Goal: Task Accomplishment & Management: Use online tool/utility

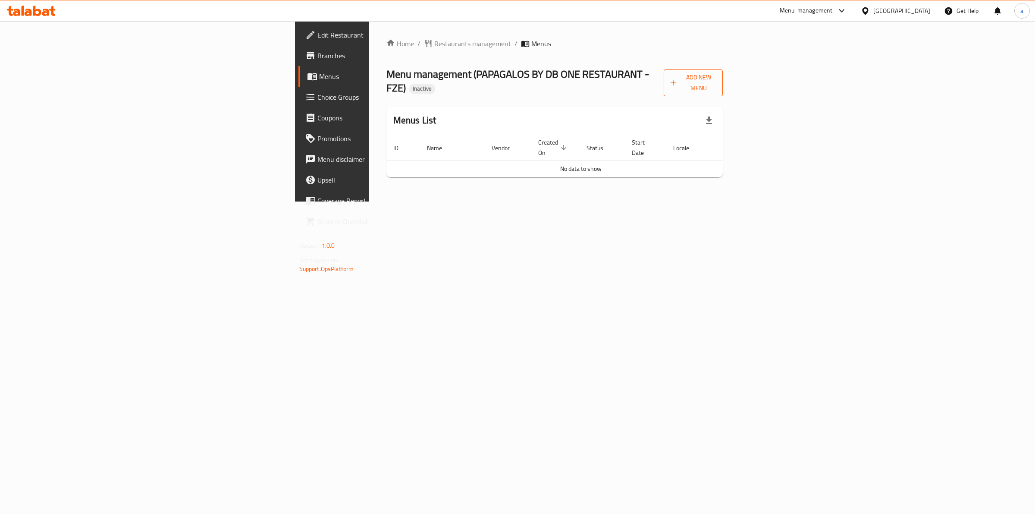
click at [716, 80] on span "Add New Menu" at bounding box center [693, 83] width 45 height 22
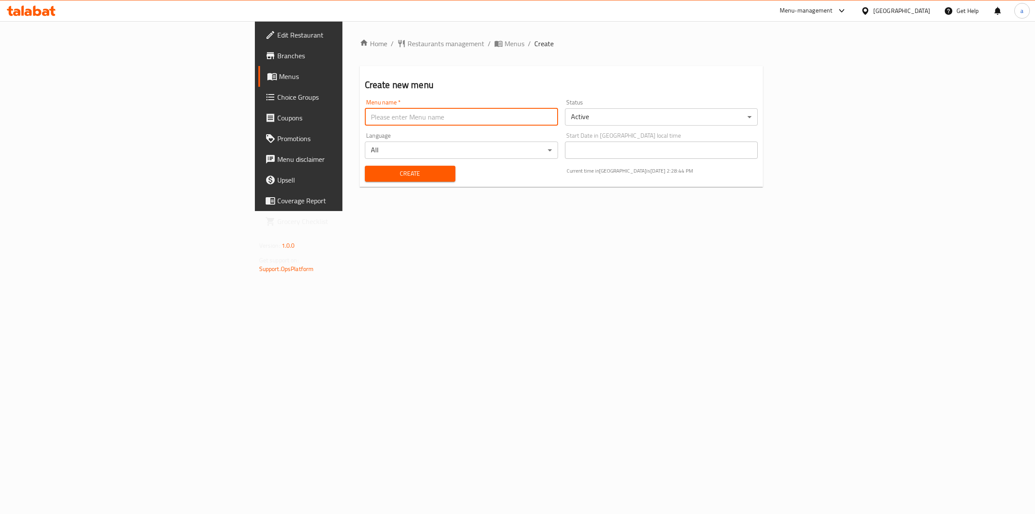
click at [406, 113] on input "text" at bounding box center [461, 116] width 193 height 17
type input "8\9 aya"
click at [372, 170] on span "Create" at bounding box center [410, 173] width 77 height 11
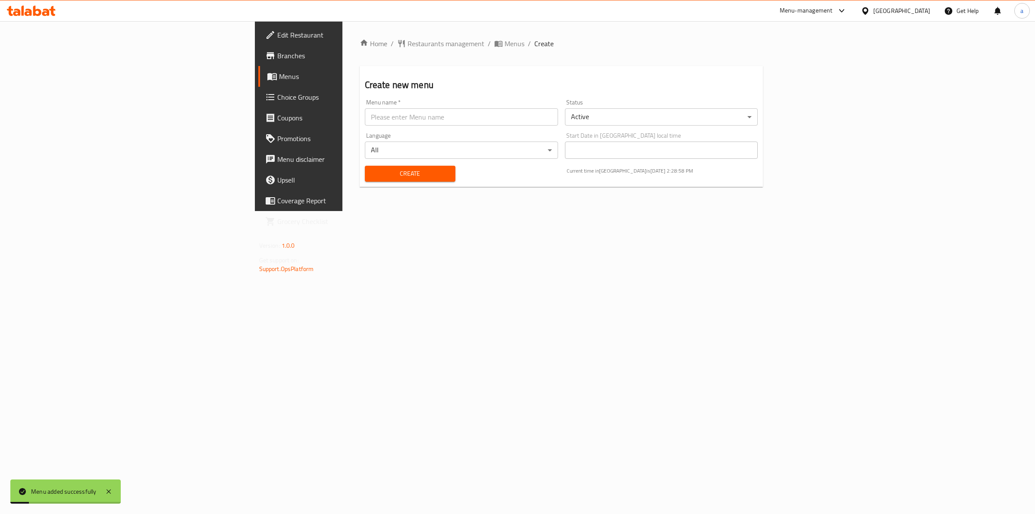
click at [279, 73] on span "Menus" at bounding box center [350, 76] width 142 height 10
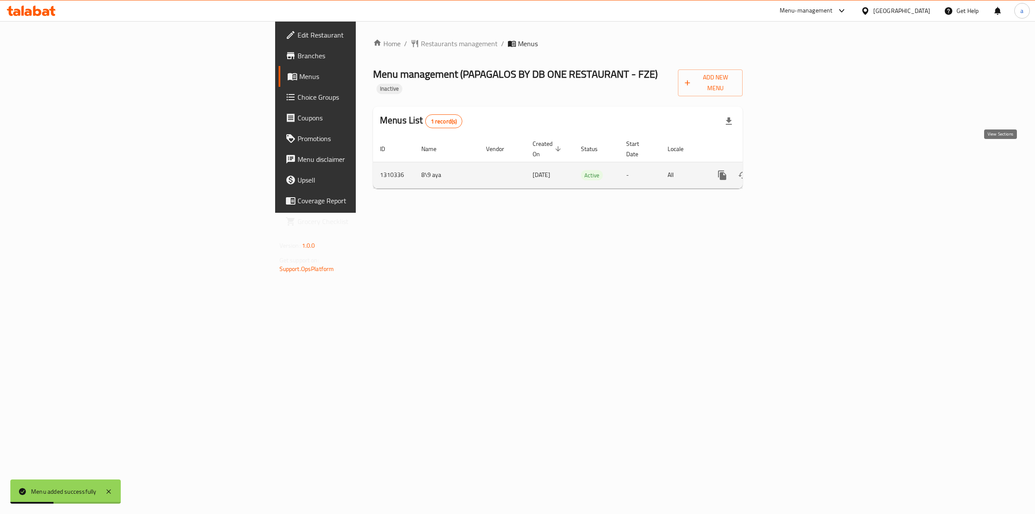
click at [795, 165] on link "enhanced table" at bounding box center [784, 175] width 21 height 21
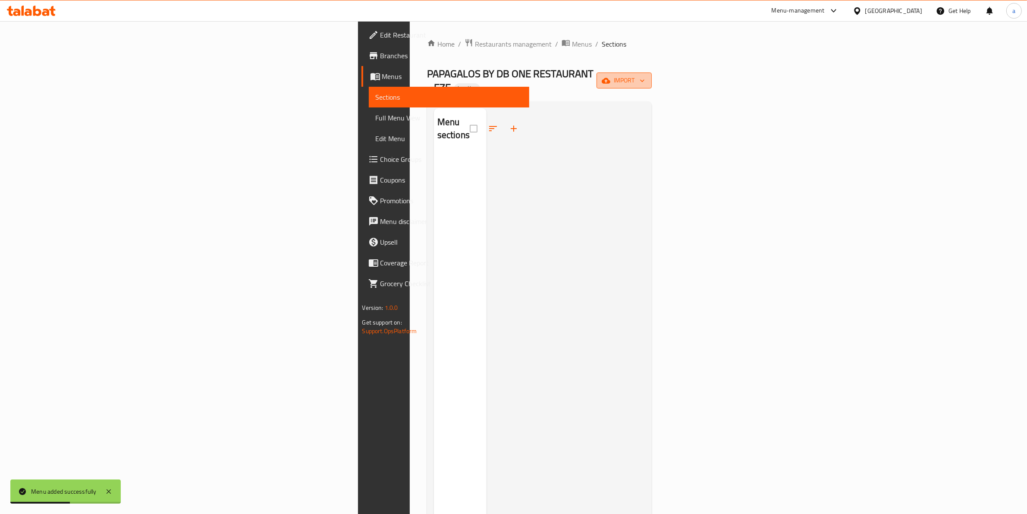
click at [645, 77] on span "import" at bounding box center [624, 80] width 41 height 11
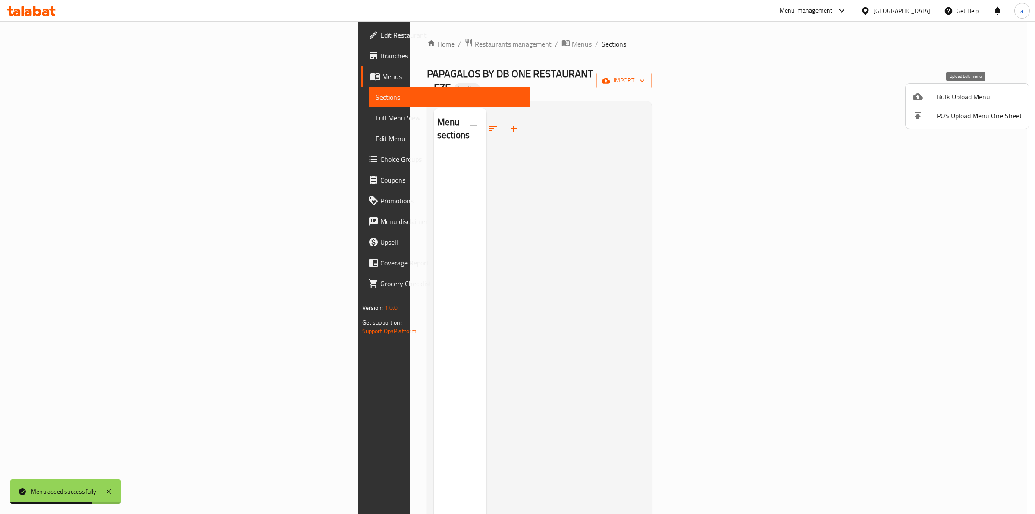
click at [939, 94] on span "Bulk Upload Menu" at bounding box center [979, 96] width 85 height 10
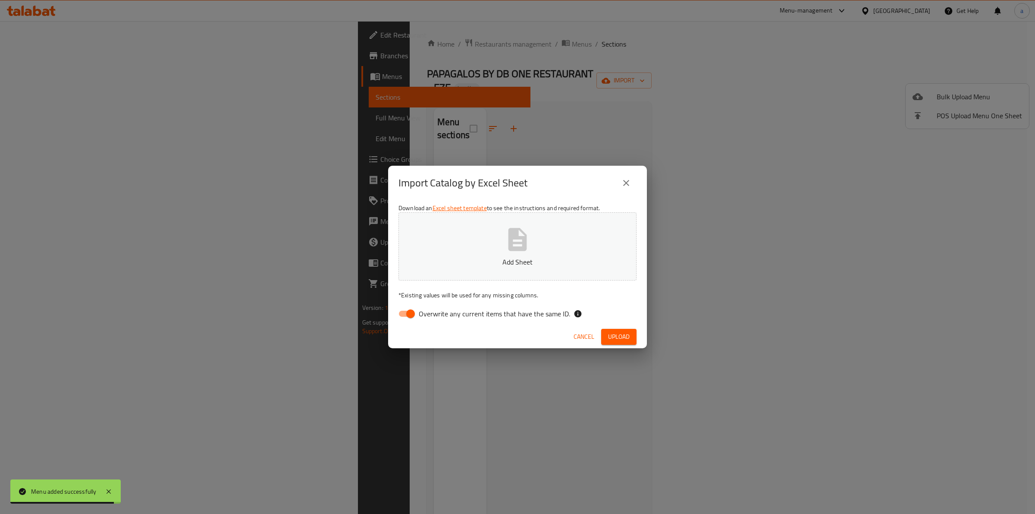
click at [521, 315] on span "Overwrite any current items that have the same ID." at bounding box center [494, 313] width 151 height 10
click at [435, 315] on input "Overwrite any current items that have the same ID." at bounding box center [410, 313] width 49 height 16
checkbox input "false"
click at [525, 258] on p "Add Sheet" at bounding box center [517, 262] width 211 height 10
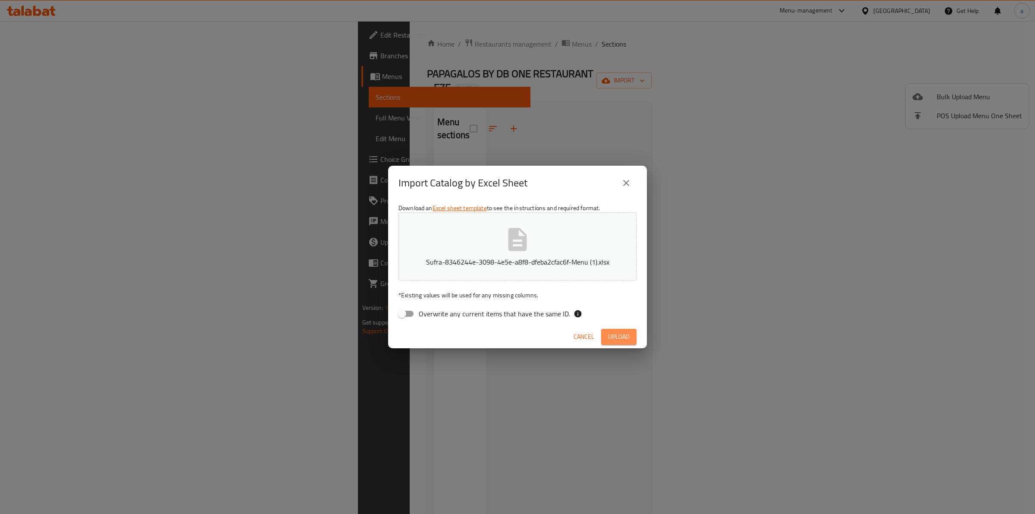
click at [624, 340] on span "Upload" at bounding box center [619, 336] width 22 height 11
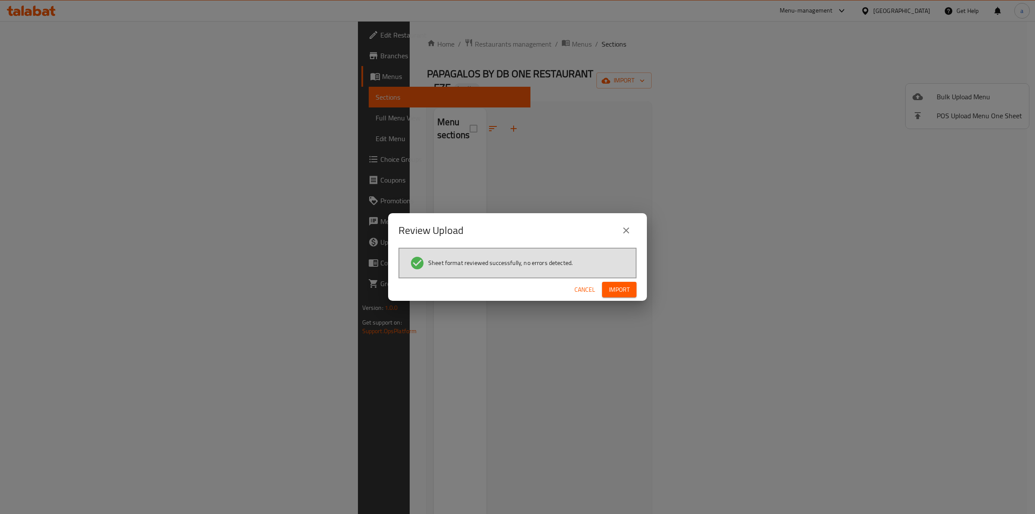
click at [627, 282] on button "Import" at bounding box center [619, 290] width 35 height 16
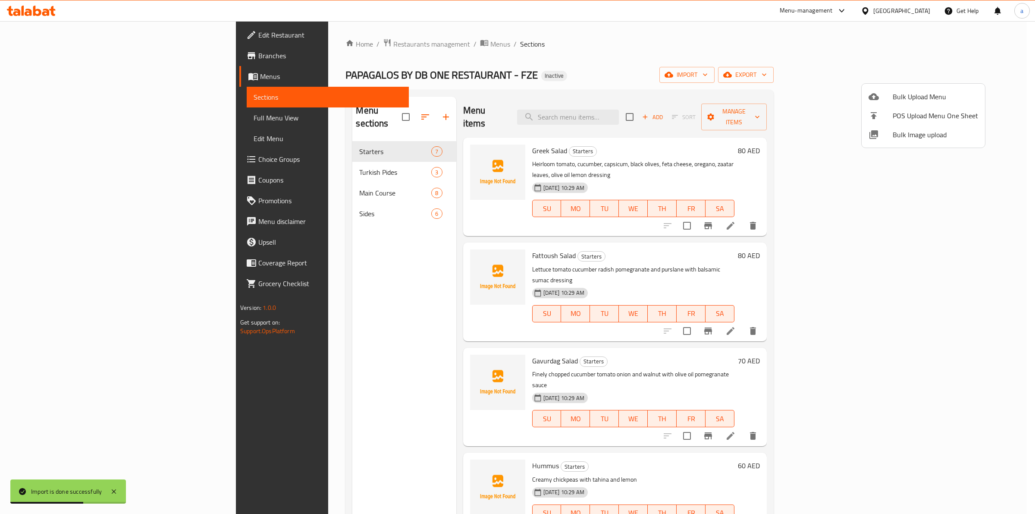
click at [66, 116] on div at bounding box center [517, 257] width 1035 height 514
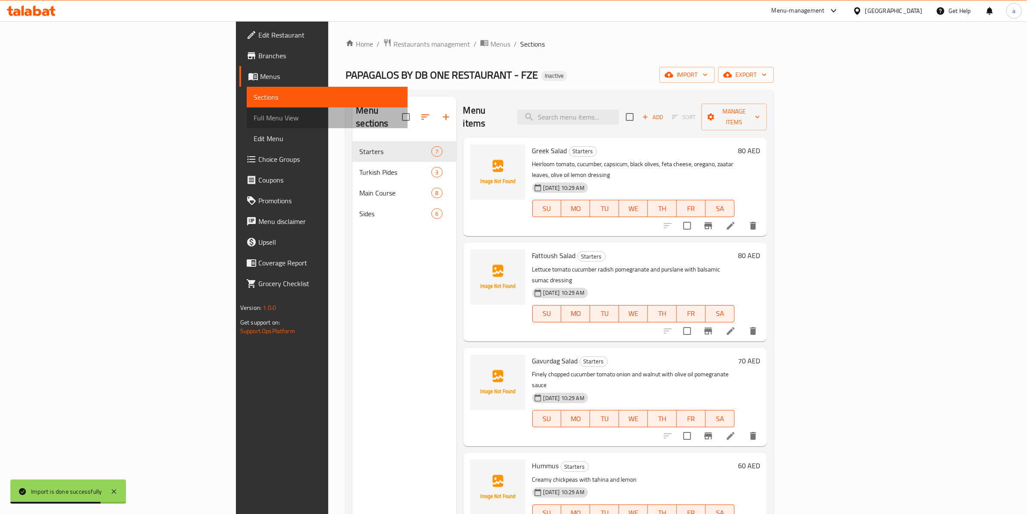
click at [254, 116] on span "Full Menu View" at bounding box center [327, 118] width 147 height 10
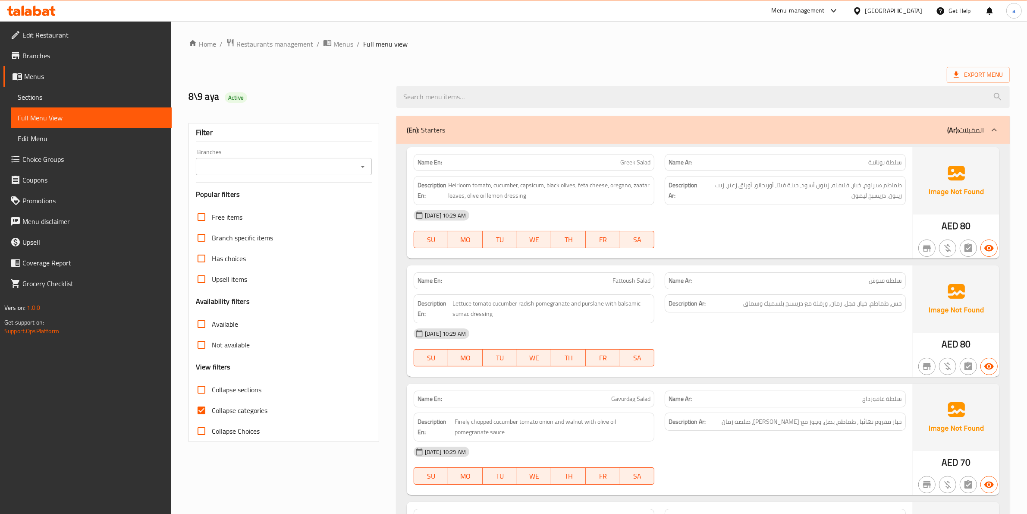
click at [203, 402] on input "Collapse categories" at bounding box center [201, 410] width 21 height 21
checkbox input "false"
click at [963, 70] on span "Export Menu" at bounding box center [978, 74] width 49 height 11
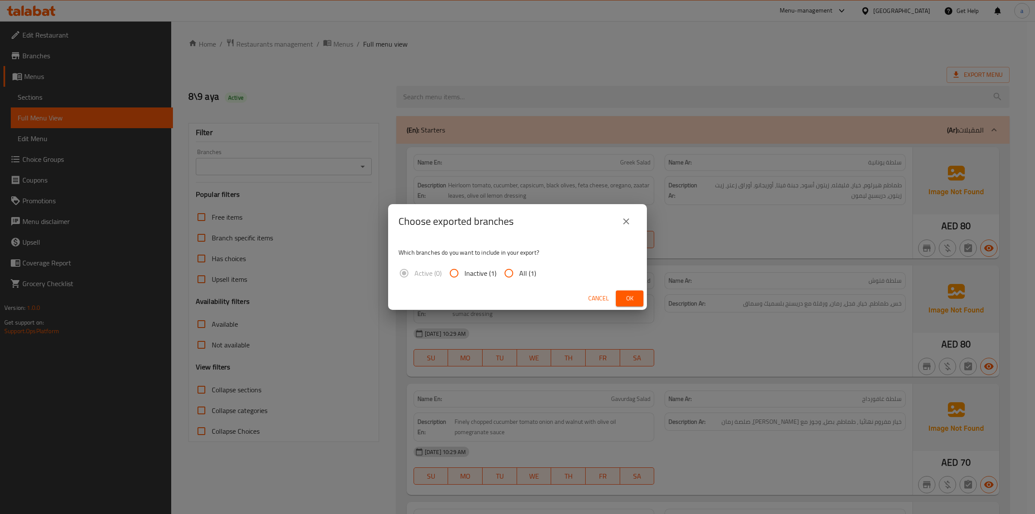
click at [525, 273] on span "All (1)" at bounding box center [527, 273] width 17 height 10
click at [519, 273] on input "All (1)" at bounding box center [509, 273] width 21 height 21
radio input "true"
click at [635, 297] on span "Ok" at bounding box center [630, 298] width 14 height 11
